Goal: Navigation & Orientation: Find specific page/section

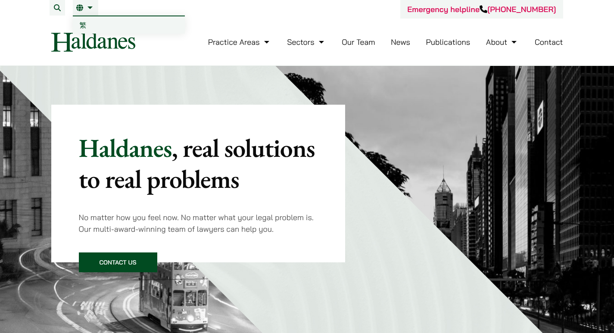
click at [90, 7] on link "EN" at bounding box center [85, 7] width 19 height 7
click at [87, 6] on link "EN" at bounding box center [85, 7] width 19 height 7
click at [81, 23] on span "繁" at bounding box center [83, 25] width 7 height 9
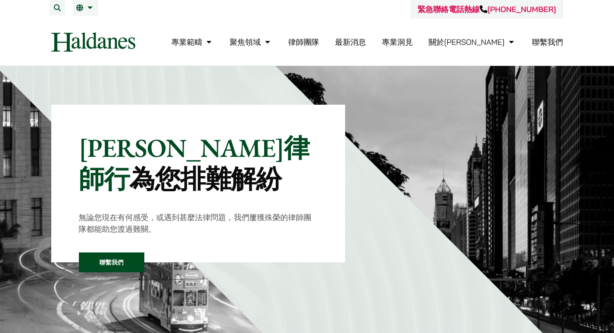
click at [545, 40] on link "聯繫我們" at bounding box center [547, 42] width 31 height 10
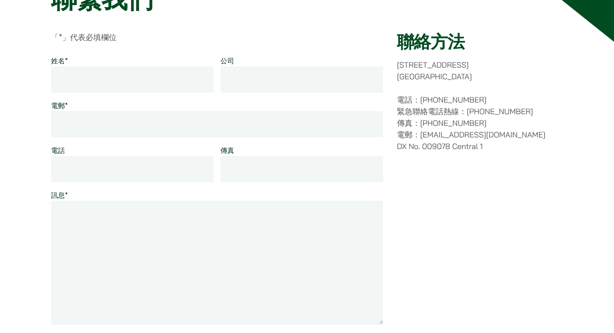
scroll to position [86, 0]
